Goal: Navigation & Orientation: Find specific page/section

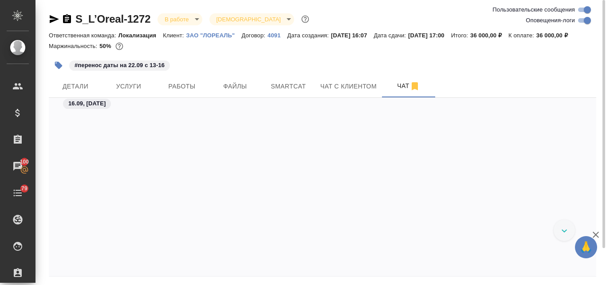
scroll to position [1862, 0]
